Goal: Information Seeking & Learning: Learn about a topic

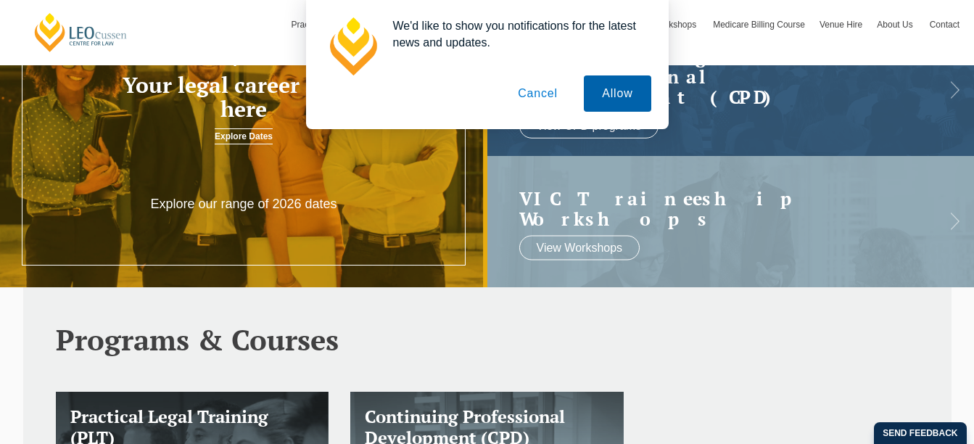
click at [618, 94] on button "Allow" at bounding box center [617, 93] width 67 height 36
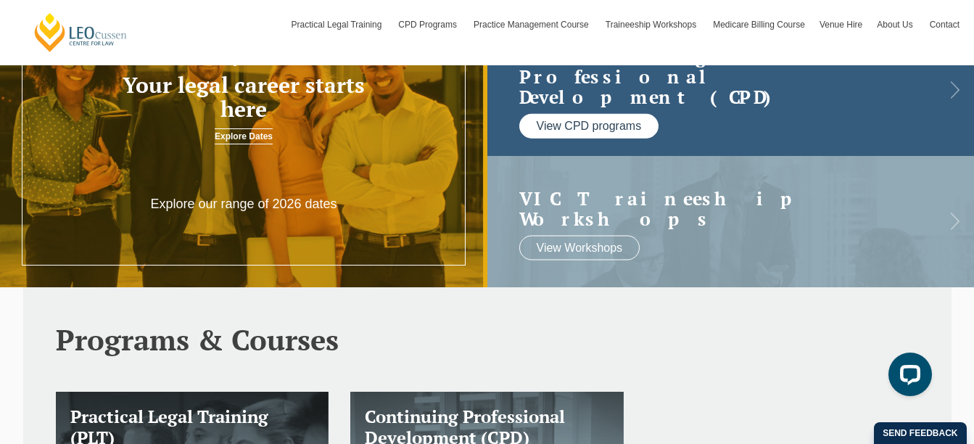
click at [626, 119] on link "View CPD programs" at bounding box center [589, 126] width 140 height 25
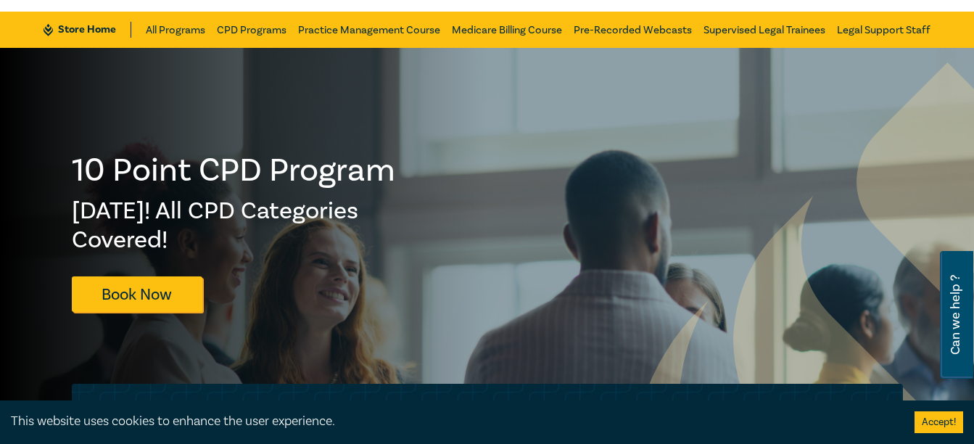
scroll to position [73, 0]
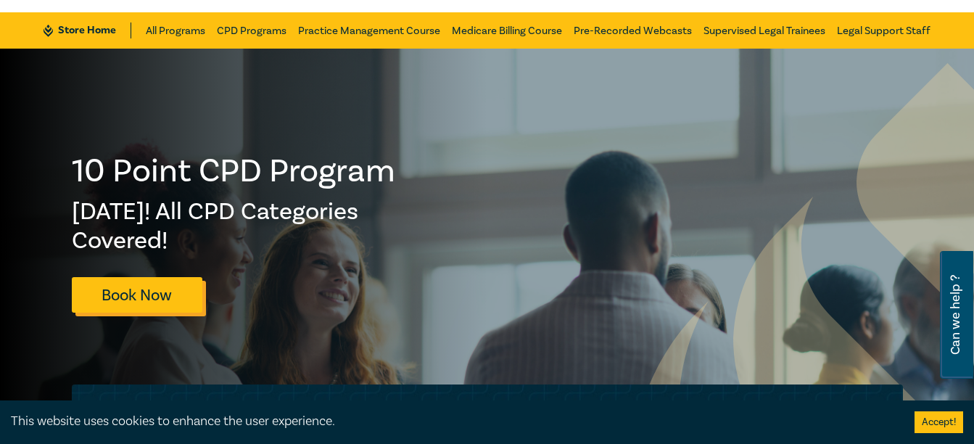
click at [126, 287] on link "Book Now" at bounding box center [137, 295] width 131 height 36
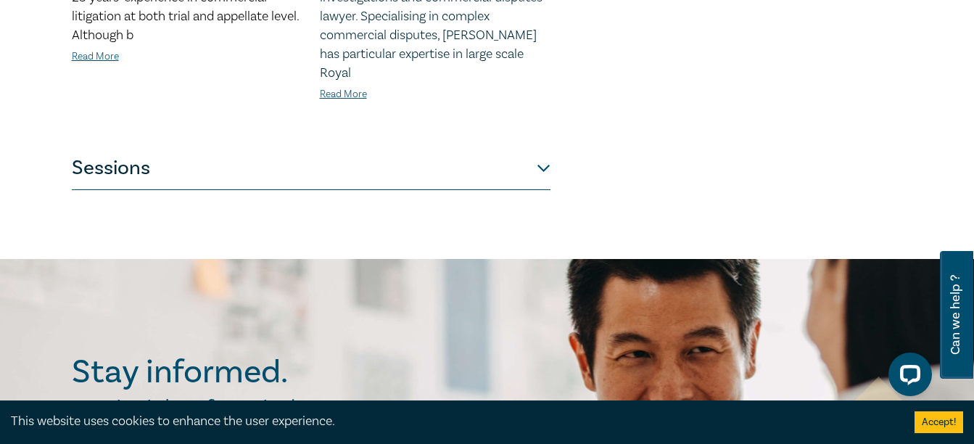
scroll to position [1595, 0]
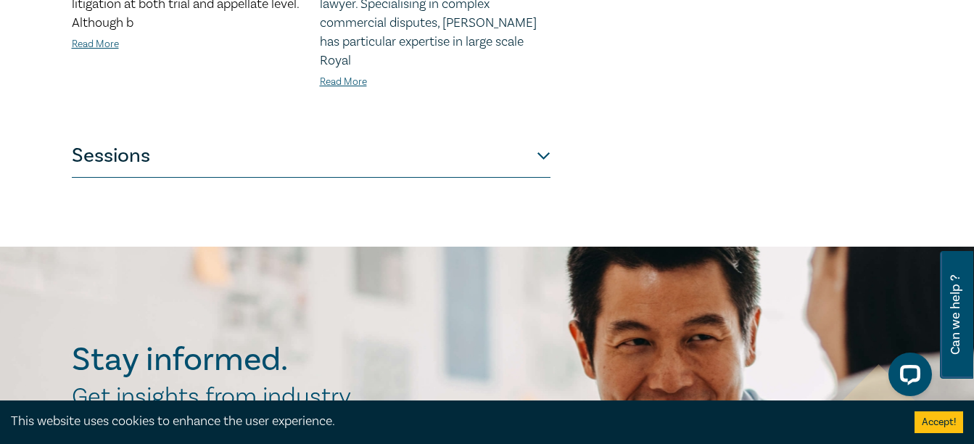
click at [544, 136] on button "Sessions" at bounding box center [311, 156] width 479 height 44
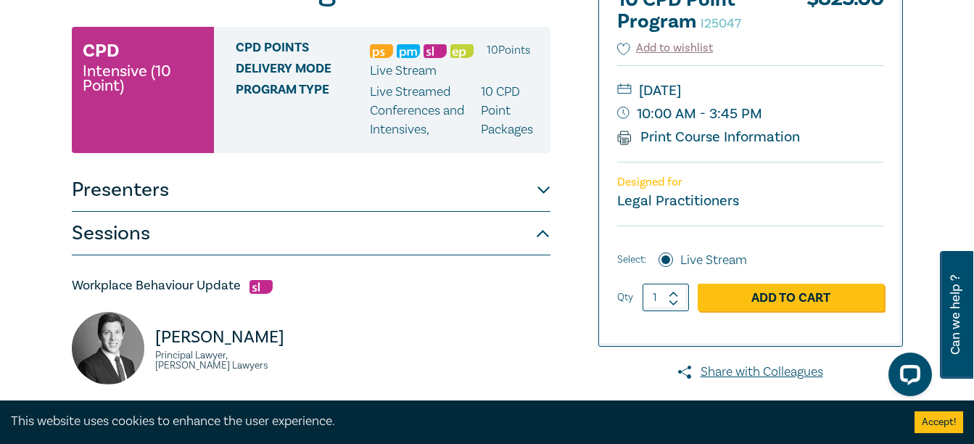
scroll to position [0, 0]
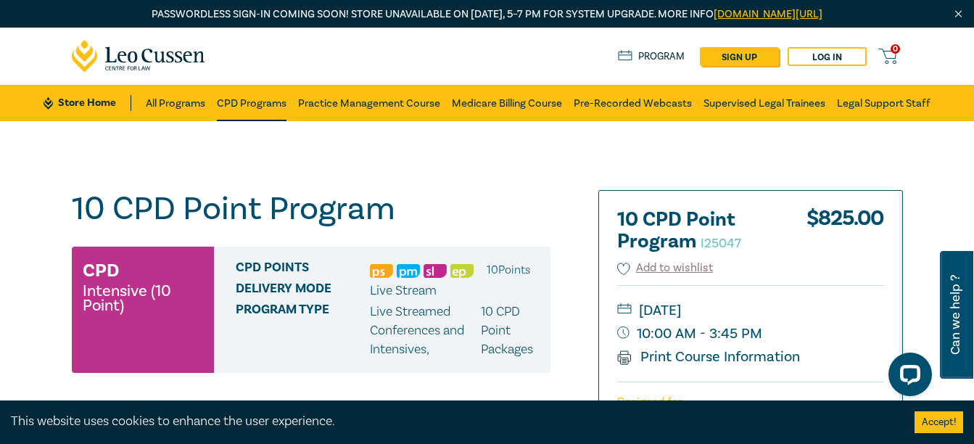
click at [267, 105] on link "CPD Programs" at bounding box center [252, 103] width 70 height 36
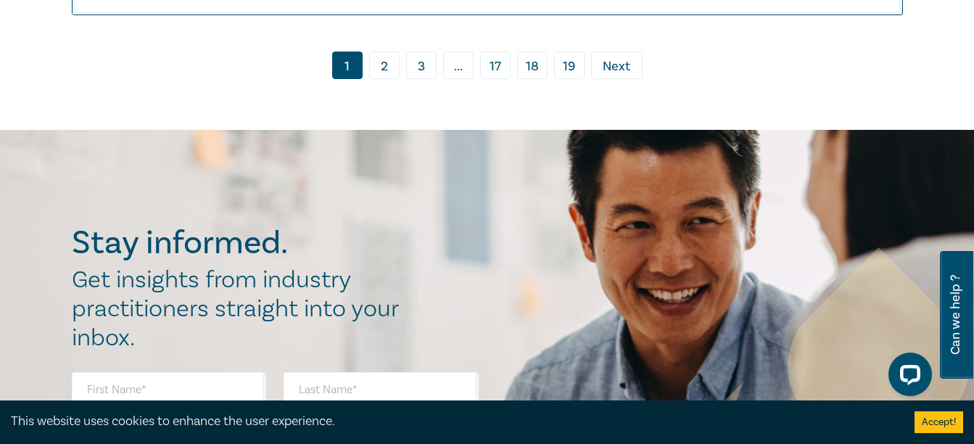
scroll to position [6380, 0]
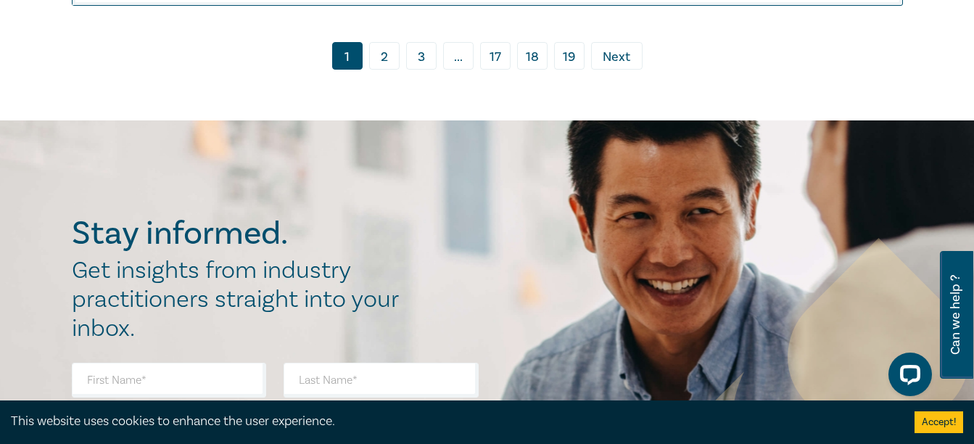
click at [389, 70] on link "2" at bounding box center [384, 56] width 30 height 28
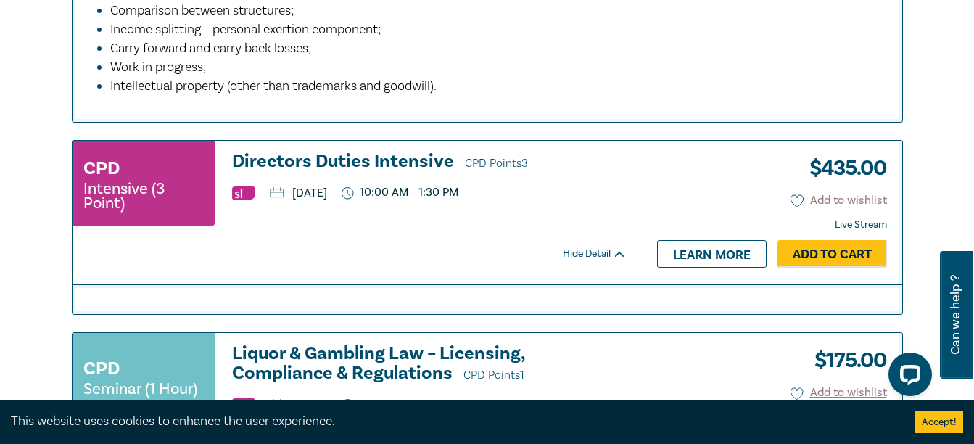
scroll to position [6235, 0]
